Goal: Task Accomplishment & Management: Complete application form

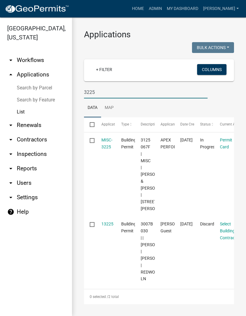
scroll to position [28, 0]
type input "3225"
click at [109, 137] on link "MISC-3225" at bounding box center [107, 143] width 11 height 12
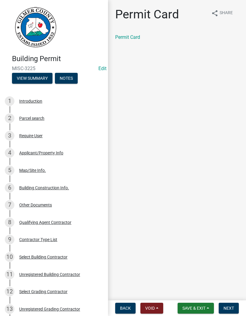
click at [232, 303] on button "Next" at bounding box center [229, 307] width 20 height 11
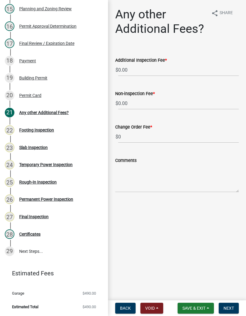
scroll to position [346, 0]
click at [35, 217] on div "Final Inspection" at bounding box center [33, 217] width 29 height 4
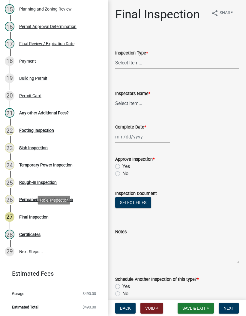
click at [142, 63] on select "Select Item... Final" at bounding box center [177, 63] width 124 height 12
select select "895eead6-d784-4fdc-a4a3-66a9075c153d"
click at [133, 98] on select "Select Item... [PERSON_NAME] ([PERSON_NAME]) [PERSON_NAME] ([PERSON_NAME]) Engi…" at bounding box center [177, 103] width 124 height 12
click at [133, 100] on select "Select Item... [PERSON_NAME] ([PERSON_NAME]) [PERSON_NAME] ([PERSON_NAME]) Engi…" at bounding box center [177, 103] width 124 height 12
select select "8dfc8809-68b2-4bc3-a0d1-6f7e000e7487"
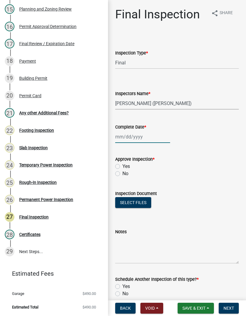
click at [132, 136] on div at bounding box center [142, 136] width 55 height 12
select select "10"
select select "2025"
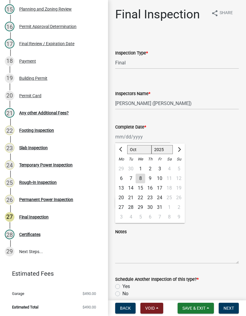
click at [142, 178] on div "8" at bounding box center [141, 178] width 10 height 10
type input "[DATE]"
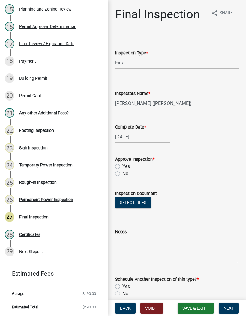
click at [123, 165] on label "Yes" at bounding box center [127, 166] width 8 height 7
click at [123, 165] on input "Yes" at bounding box center [125, 165] width 4 height 4
radio input "true"
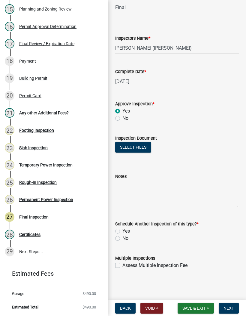
scroll to position [55, 0]
click at [123, 240] on label "No" at bounding box center [126, 237] width 6 height 7
click at [123, 238] on input "No" at bounding box center [125, 236] width 4 height 4
radio input "true"
click at [231, 310] on span "Next" at bounding box center [229, 307] width 11 height 5
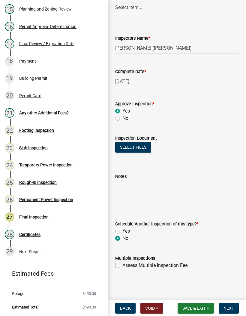
scroll to position [0, 0]
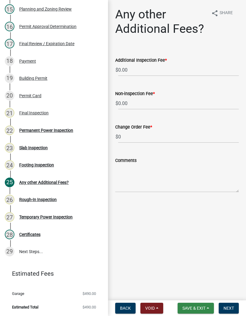
click at [197, 309] on span "Save & Exit" at bounding box center [194, 307] width 23 height 5
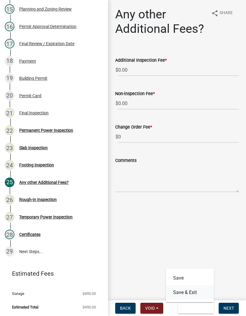
click at [193, 292] on button "Save & Exit" at bounding box center [190, 292] width 48 height 14
